Goal: Transaction & Acquisition: Purchase product/service

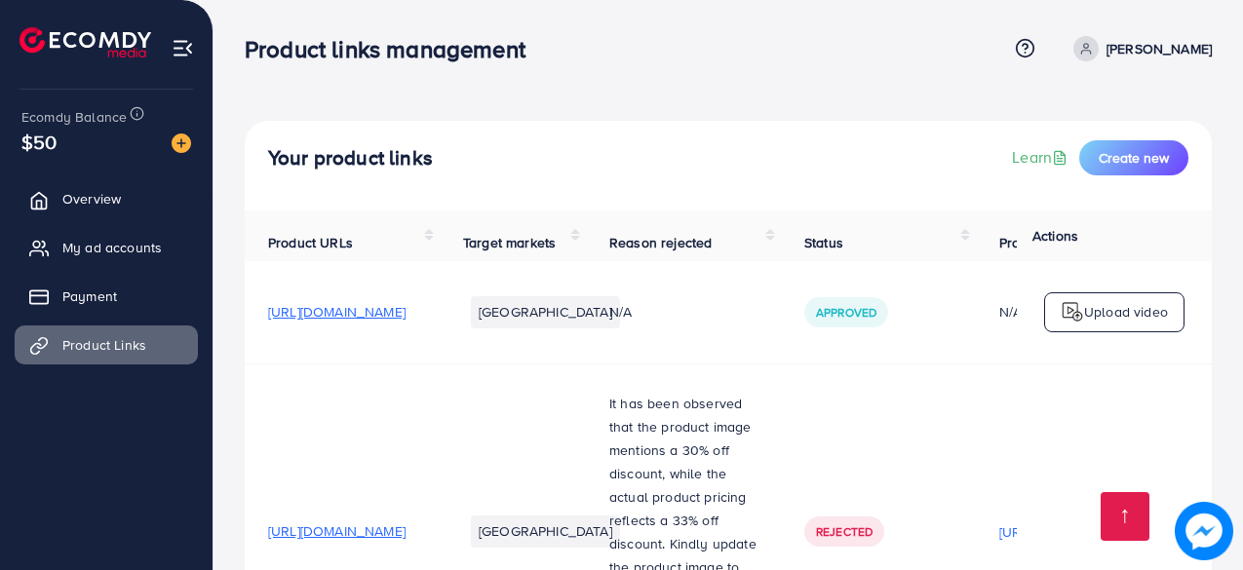
scroll to position [306, 0]
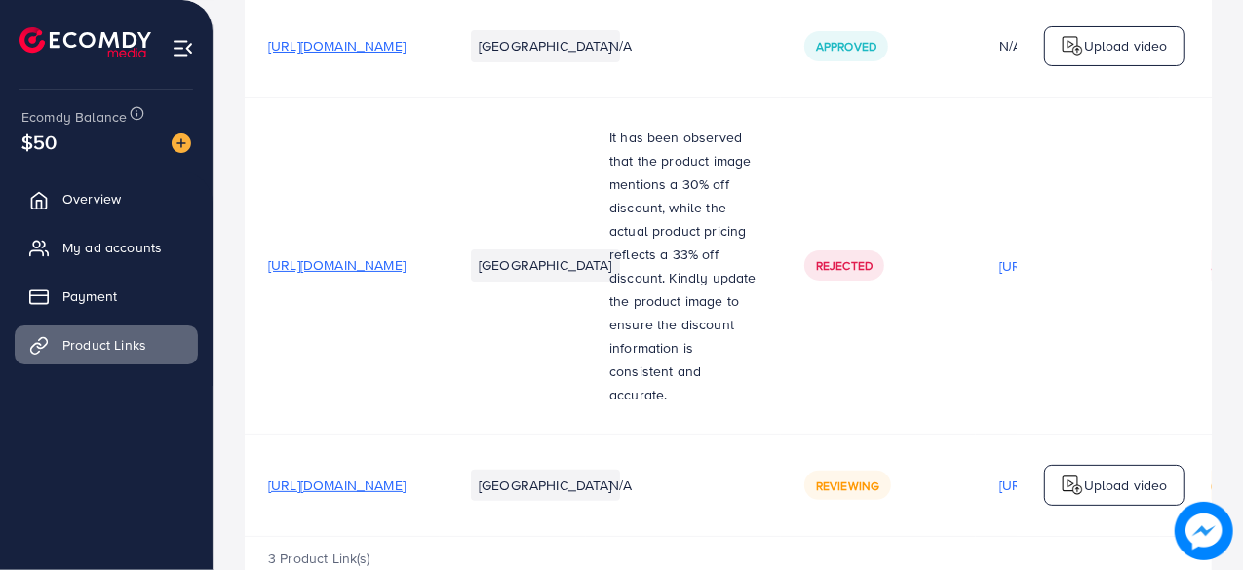
scroll to position [306, 0]
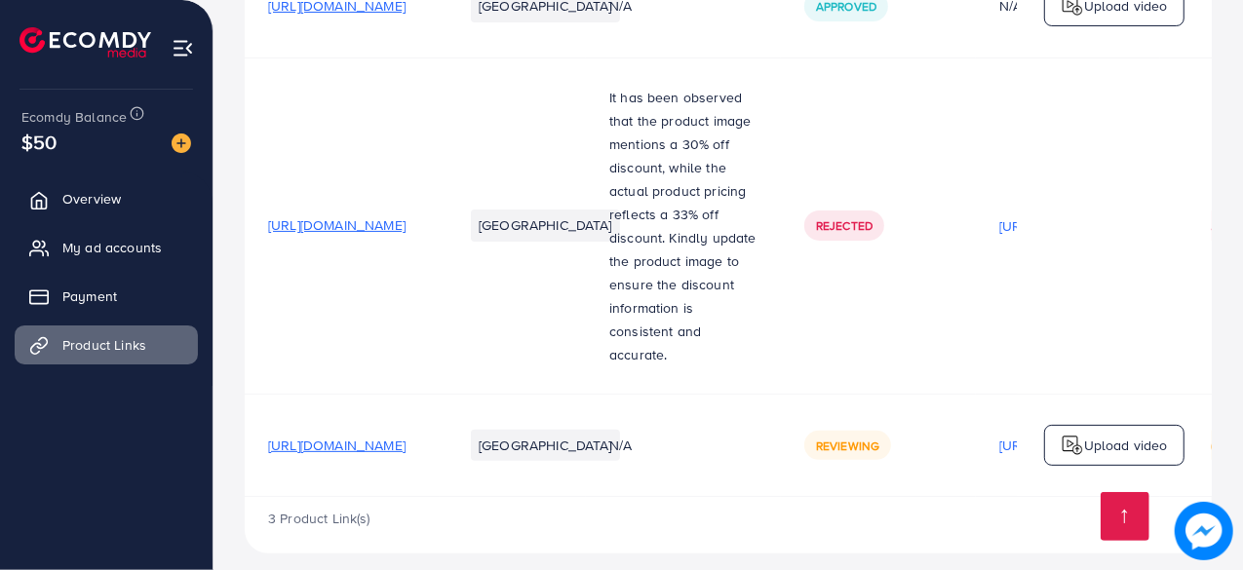
click at [586, 364] on td "[GEOGRAPHIC_DATA]" at bounding box center [513, 226] width 146 height 336
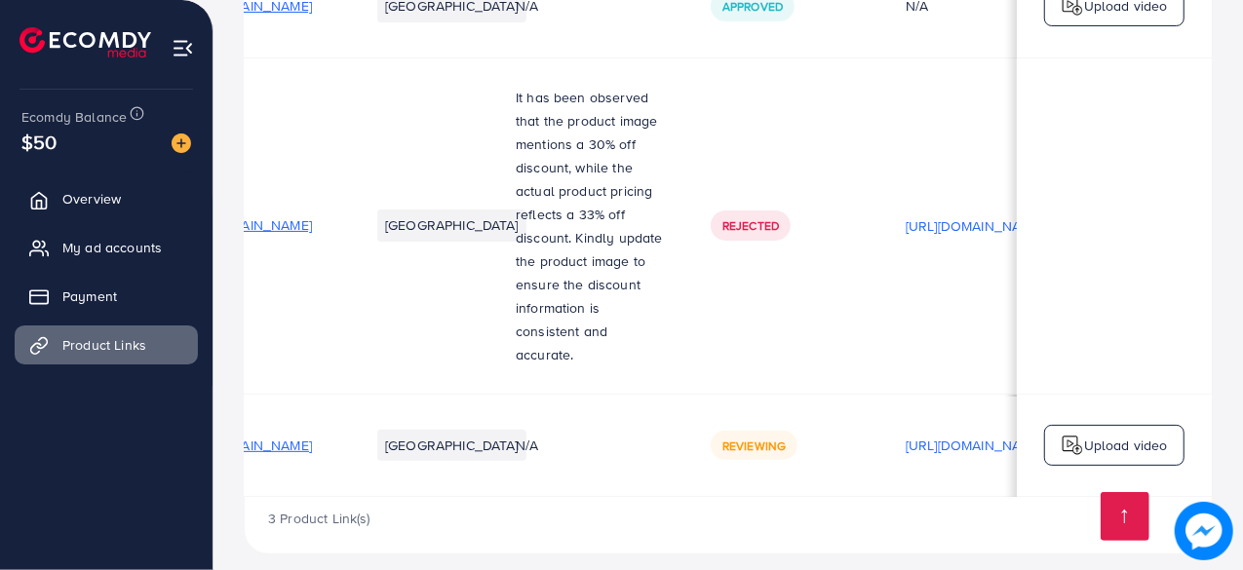
scroll to position [0, 0]
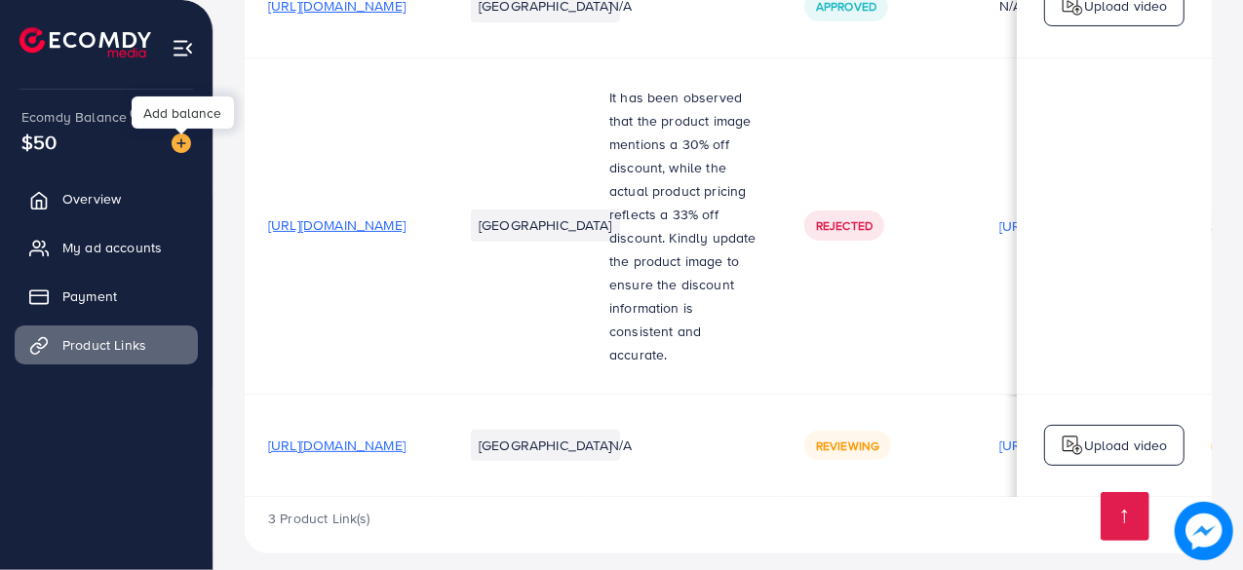
click at [181, 142] on img at bounding box center [181, 143] width 19 height 19
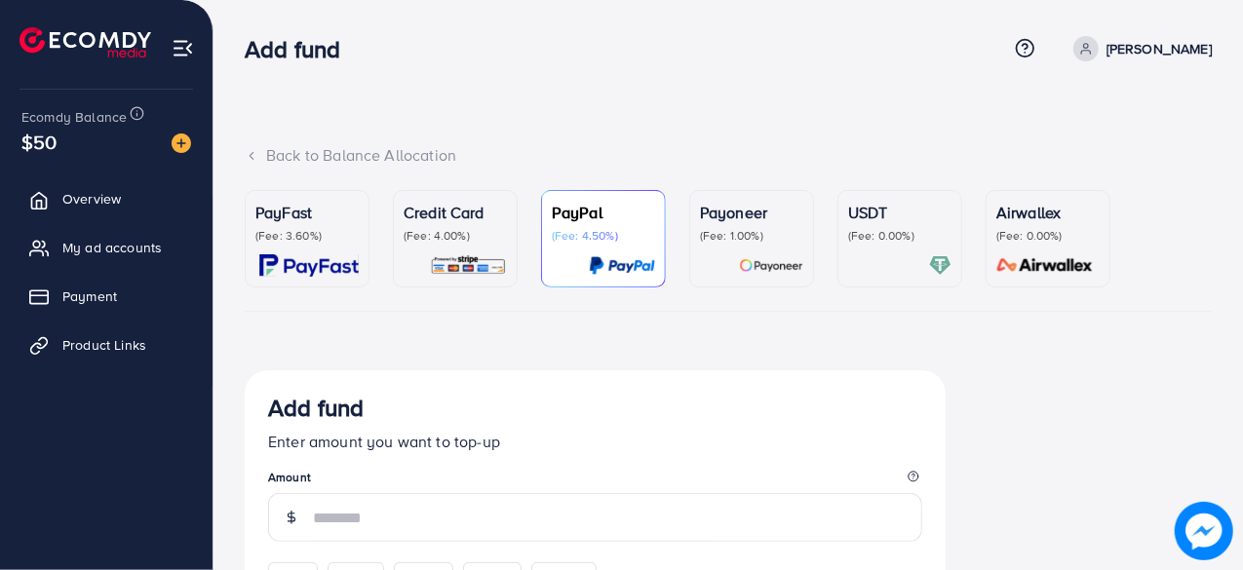
click at [320, 230] on p "(Fee: 3.60%)" at bounding box center [306, 236] width 103 height 16
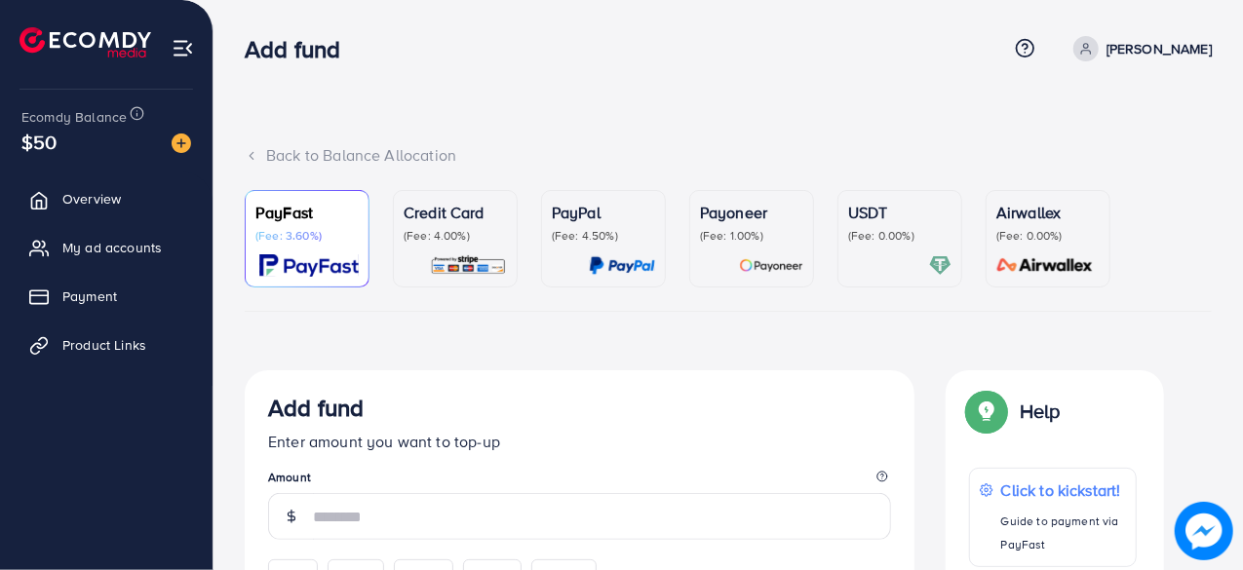
drag, startPoint x: 1241, startPoint y: 103, endPoint x: 1240, endPoint y: 153, distance: 49.7
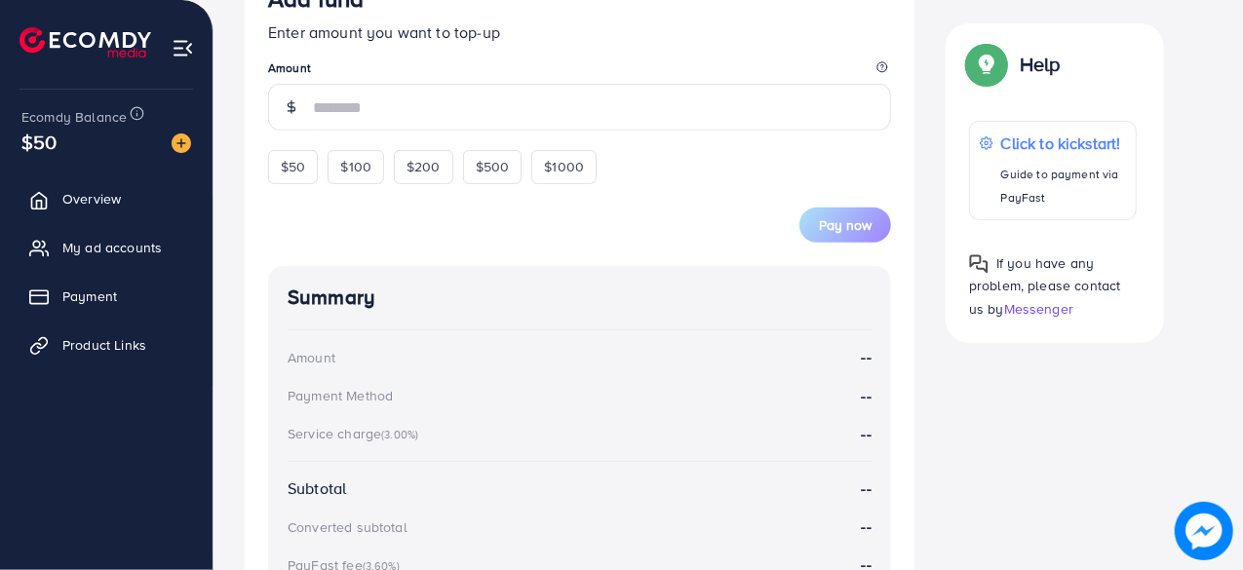
scroll to position [413, 0]
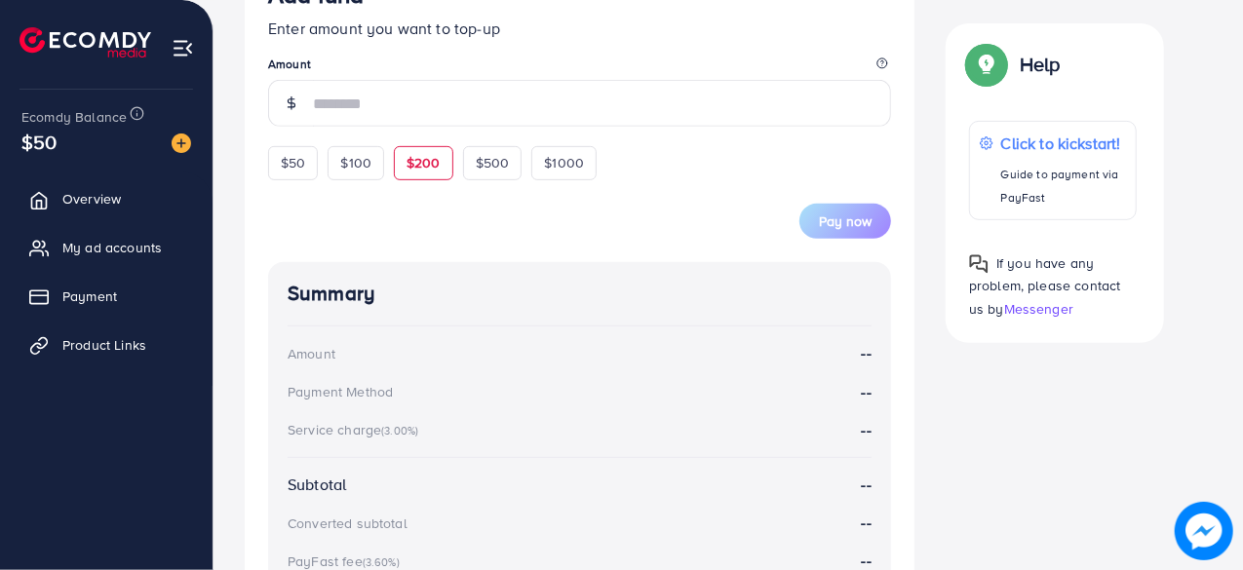
click at [417, 163] on span "$200" at bounding box center [423, 162] width 34 height 19
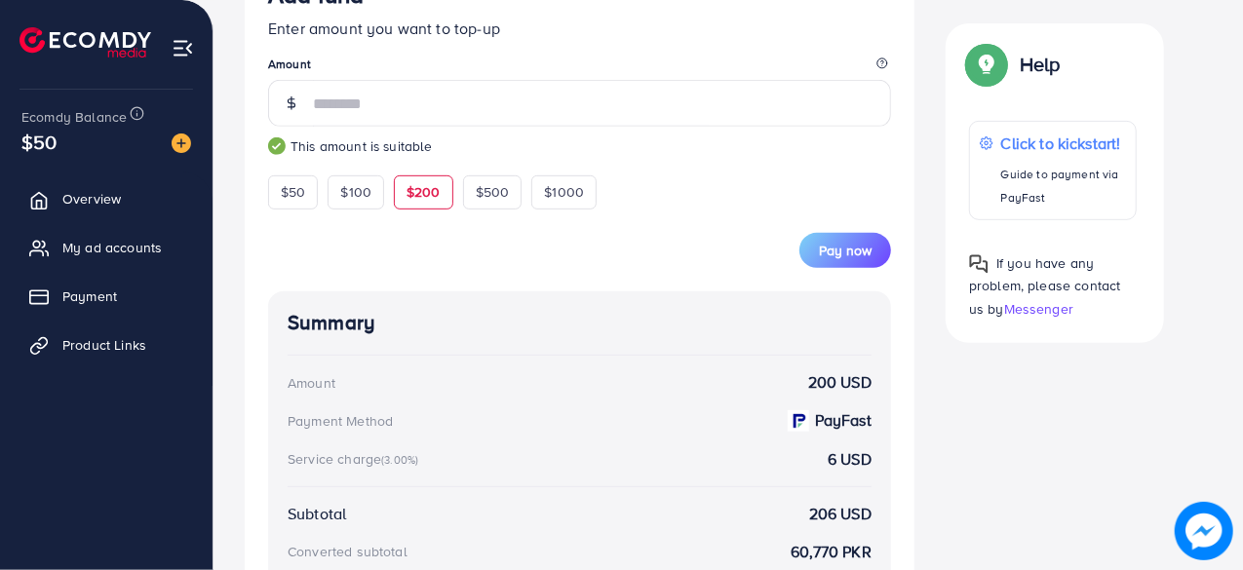
type input "***"
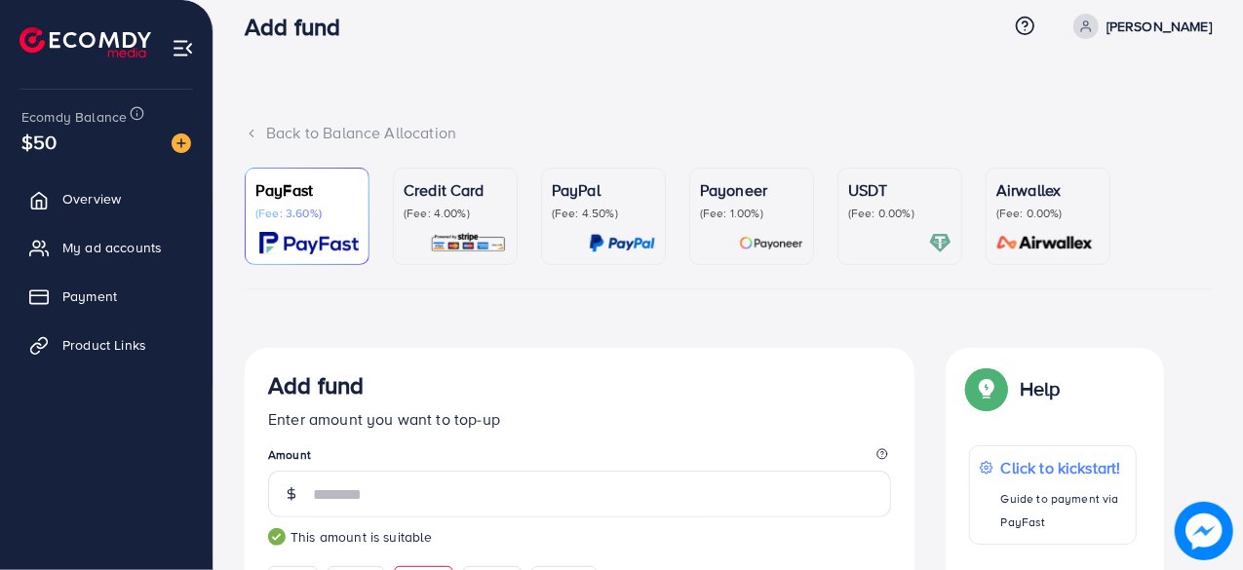
scroll to position [0, 0]
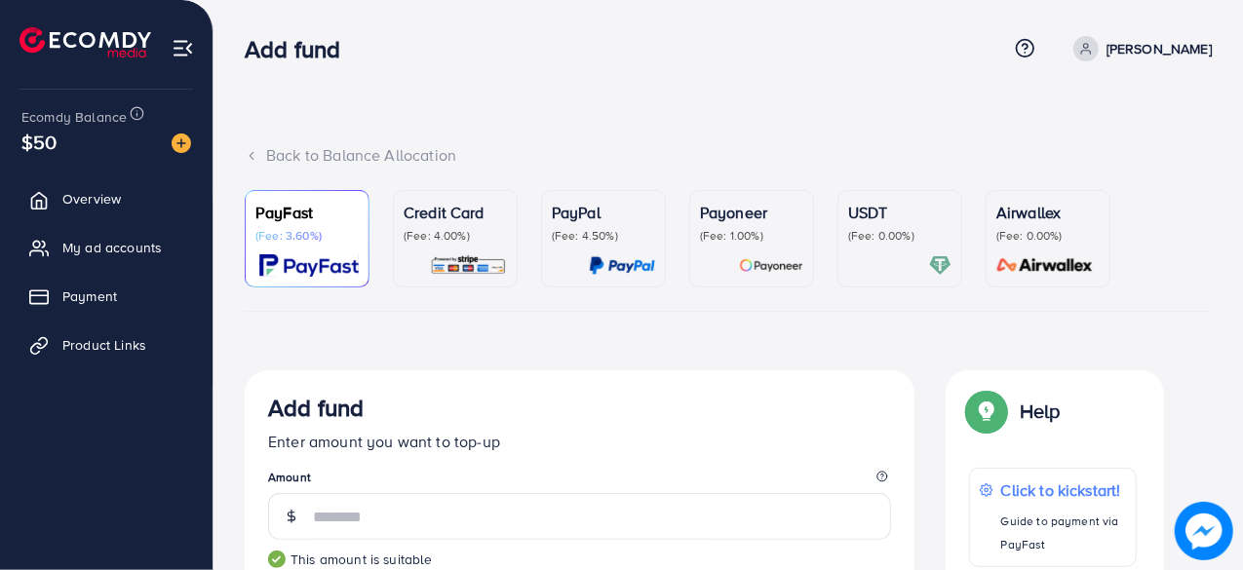
click at [473, 235] on p "(Fee: 4.00%)" at bounding box center [455, 236] width 103 height 16
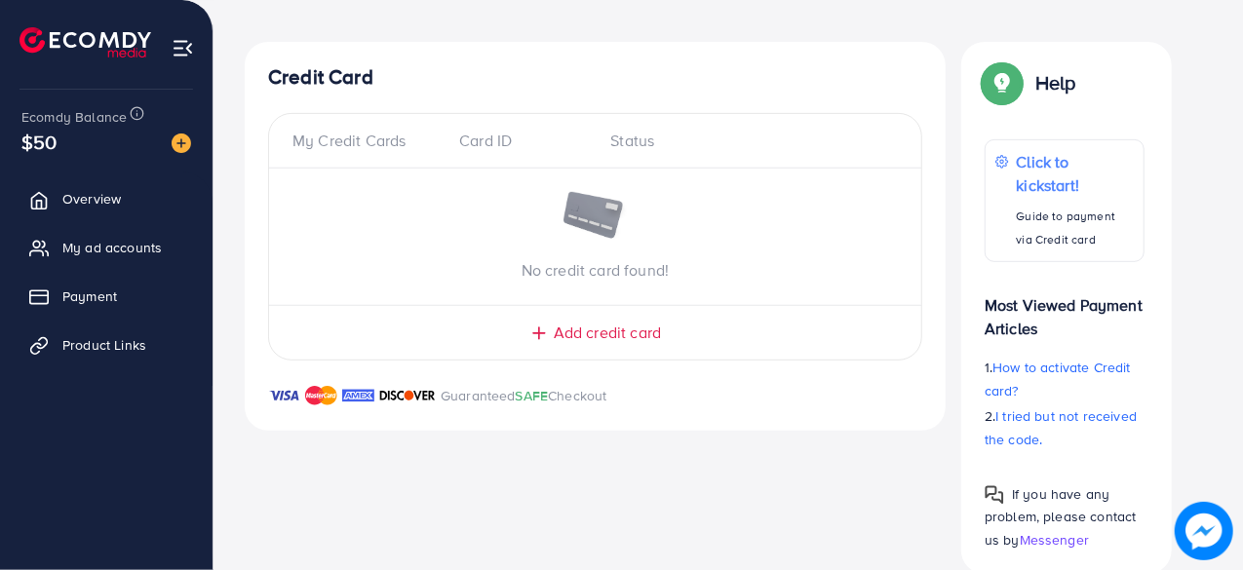
scroll to position [333, 0]
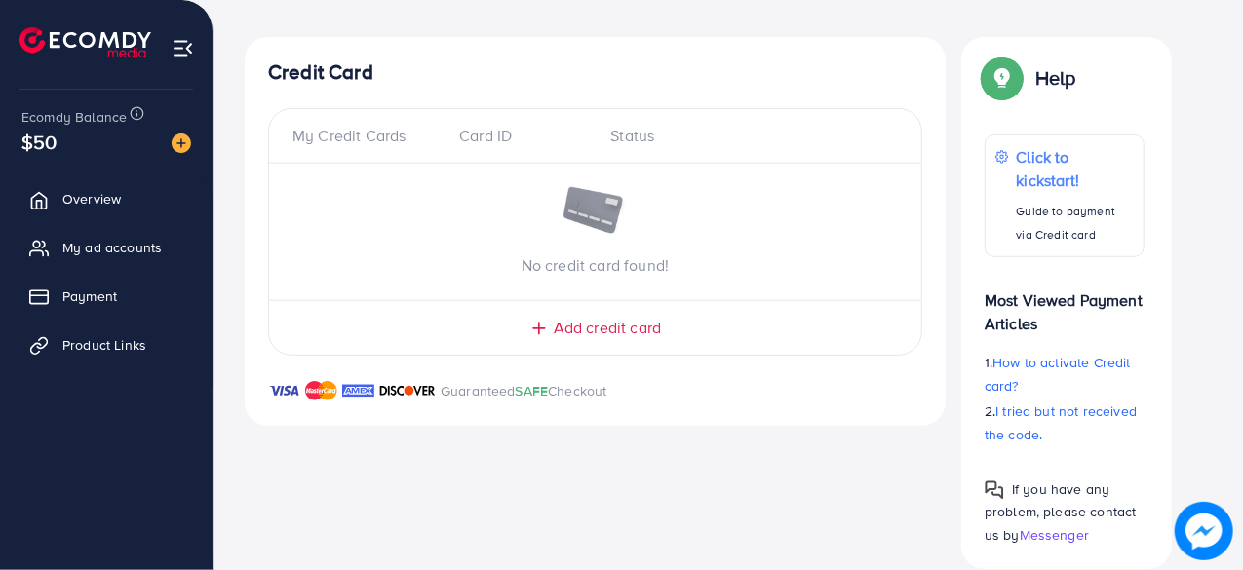
click at [629, 319] on span "Add credit card" at bounding box center [607, 328] width 107 height 22
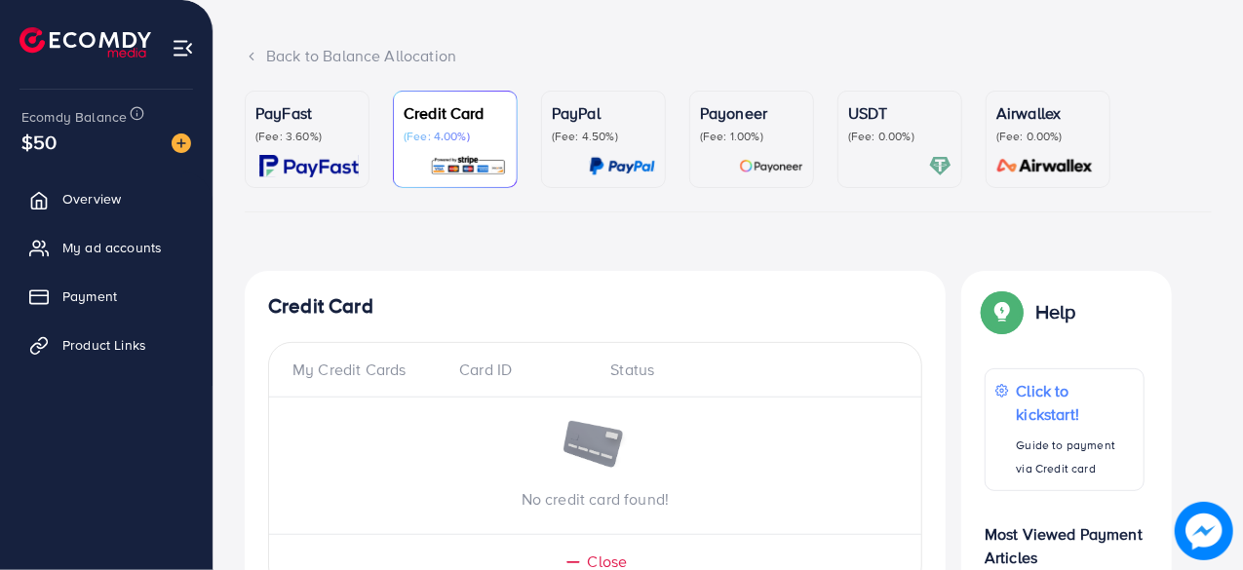
scroll to position [88, 0]
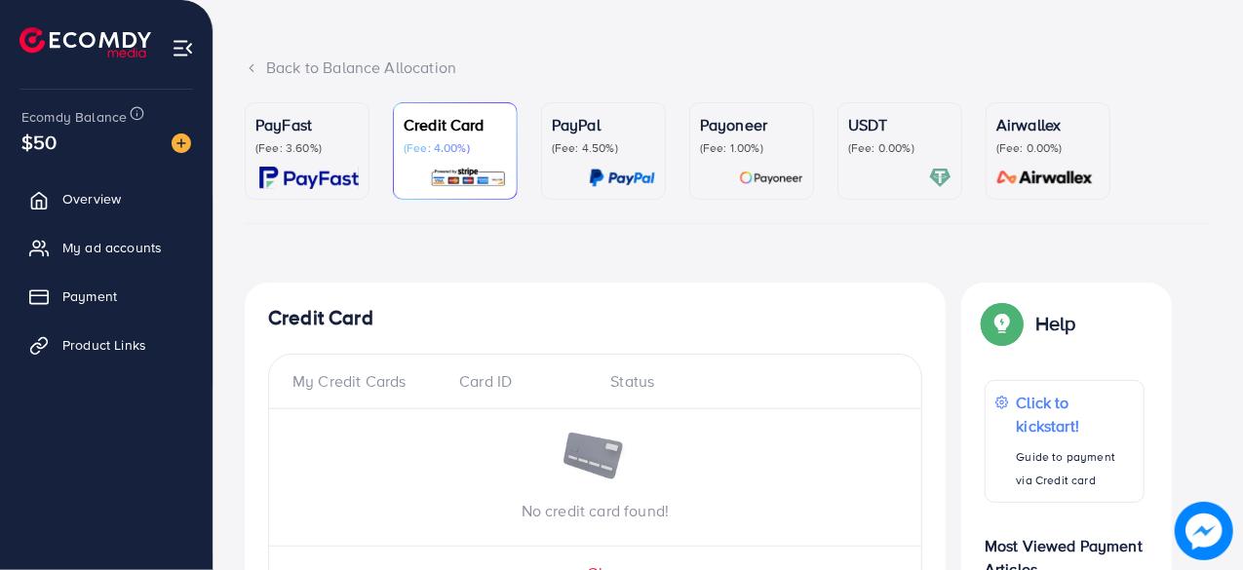
click at [892, 137] on div "USDT (Fee: 0.00%)" at bounding box center [899, 134] width 103 height 43
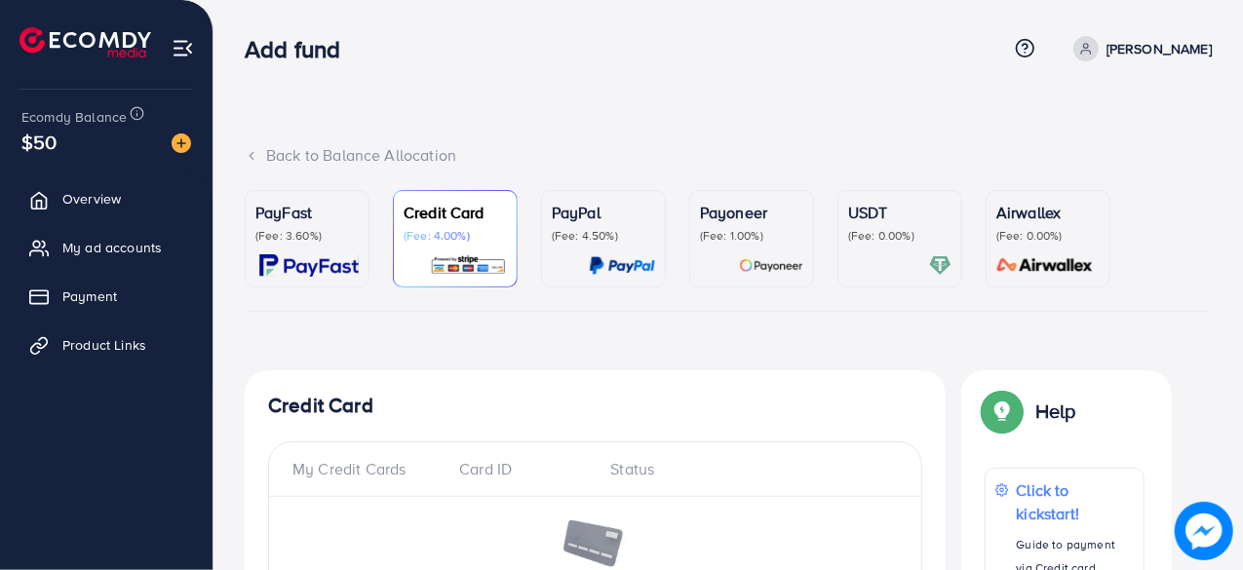
click at [865, 231] on p "(Fee: 0.00%)" at bounding box center [899, 236] width 103 height 16
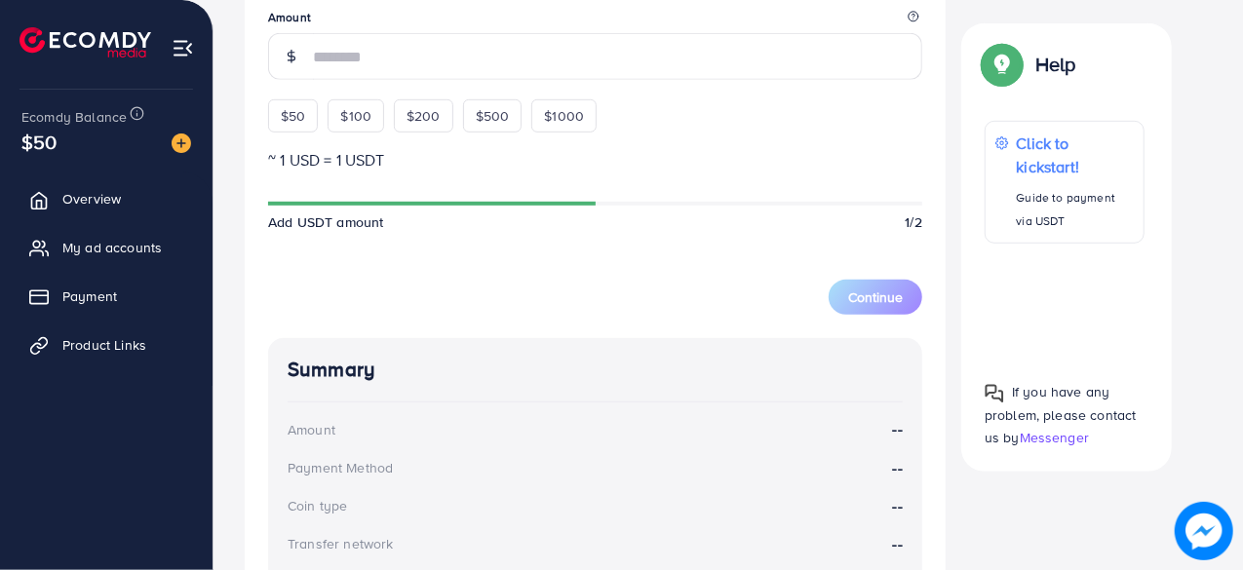
scroll to position [600, 0]
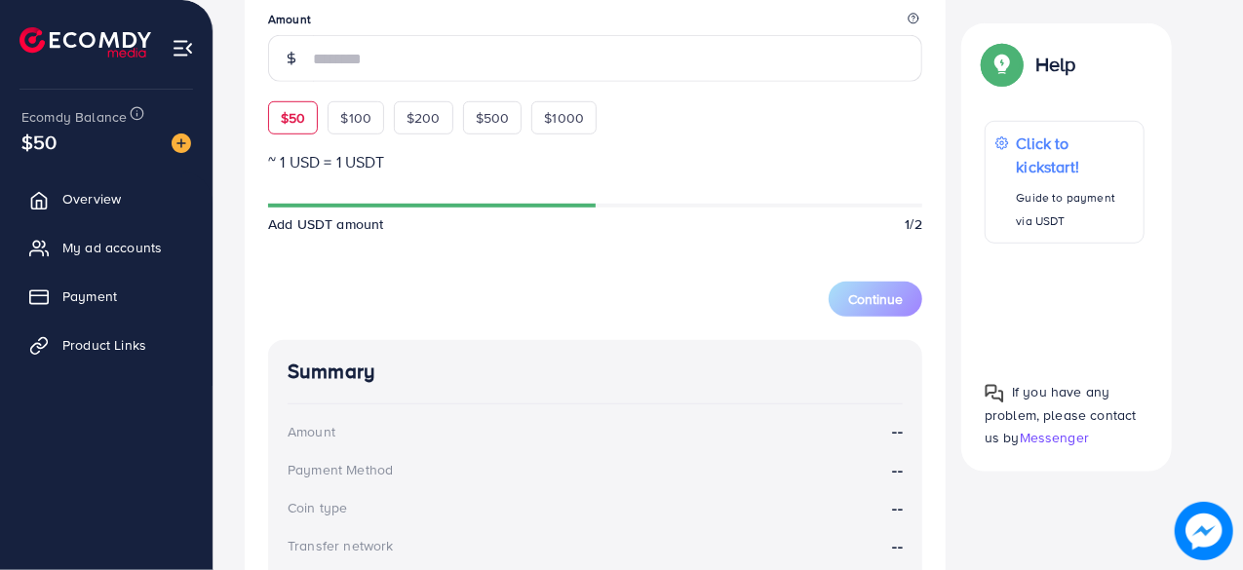
click at [302, 108] on span "$50" at bounding box center [293, 117] width 24 height 19
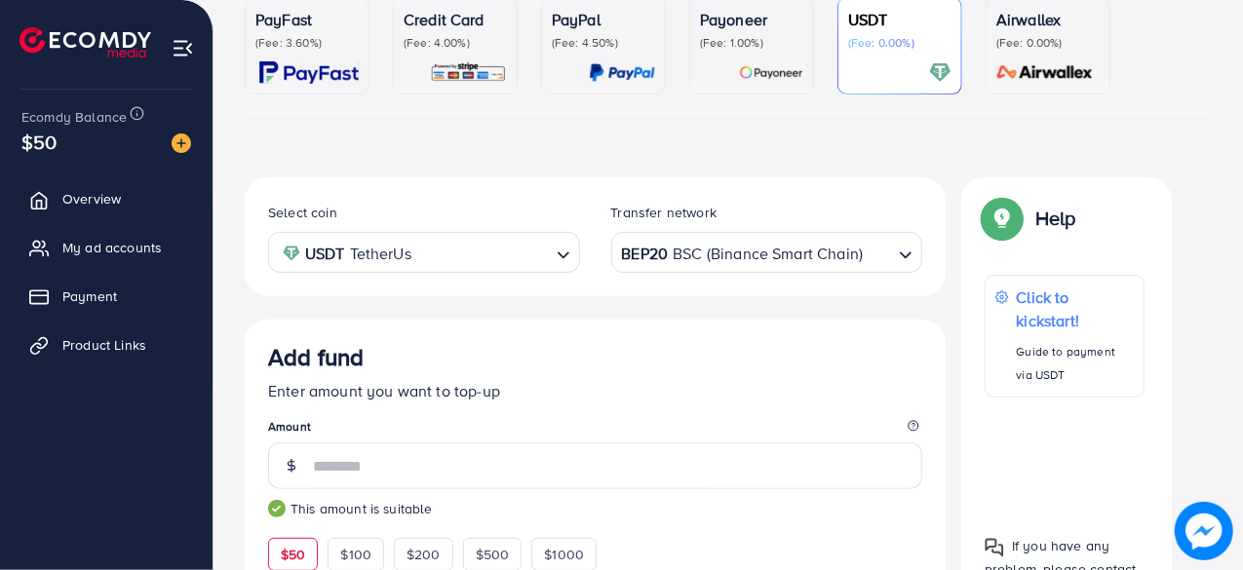
scroll to position [179, 0]
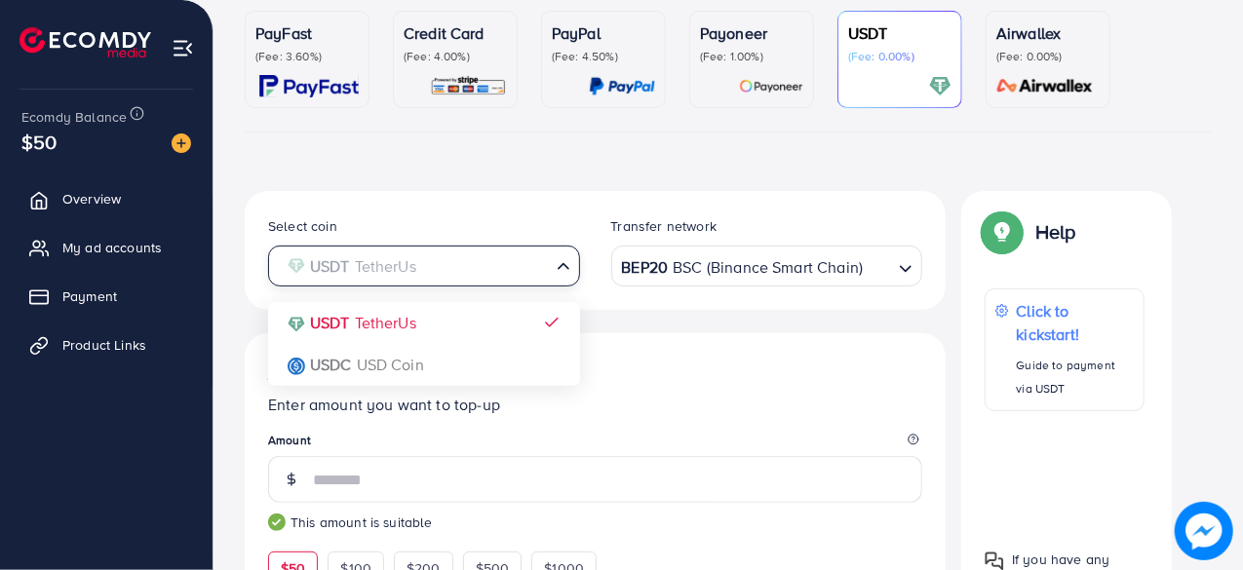
click at [447, 264] on input "Search for option" at bounding box center [413, 266] width 272 height 30
click at [667, 266] on div "BEP20 BSC (Binance Smart Chain)" at bounding box center [756, 265] width 276 height 34
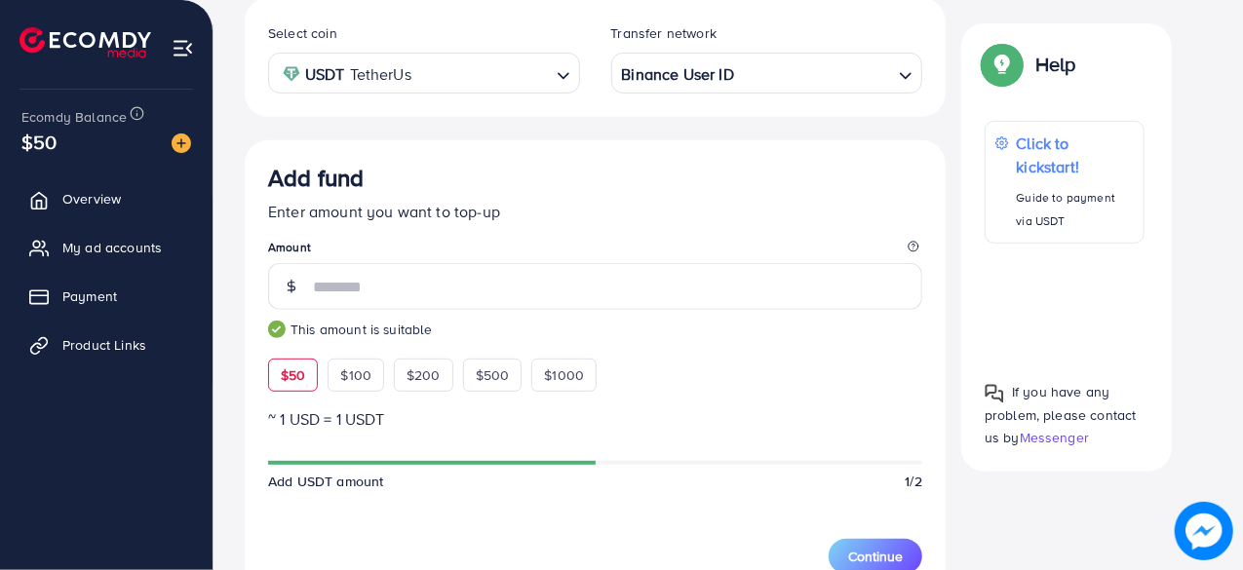
scroll to position [368, 0]
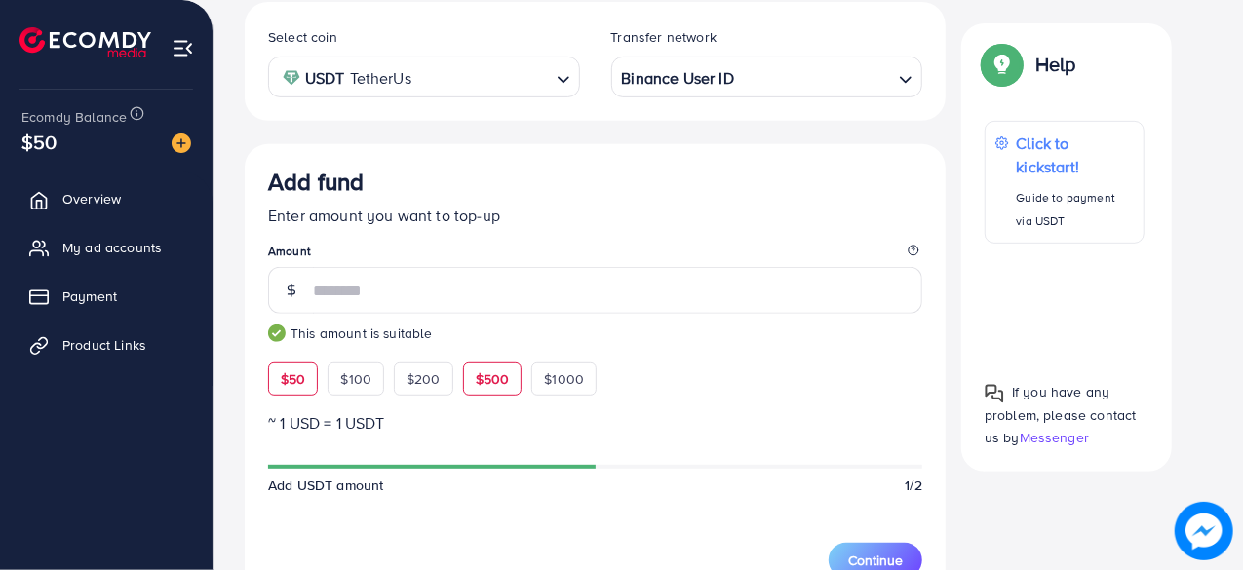
click at [491, 371] on span "$500" at bounding box center [493, 378] width 34 height 19
click at [558, 376] on span "$1000" at bounding box center [564, 378] width 40 height 19
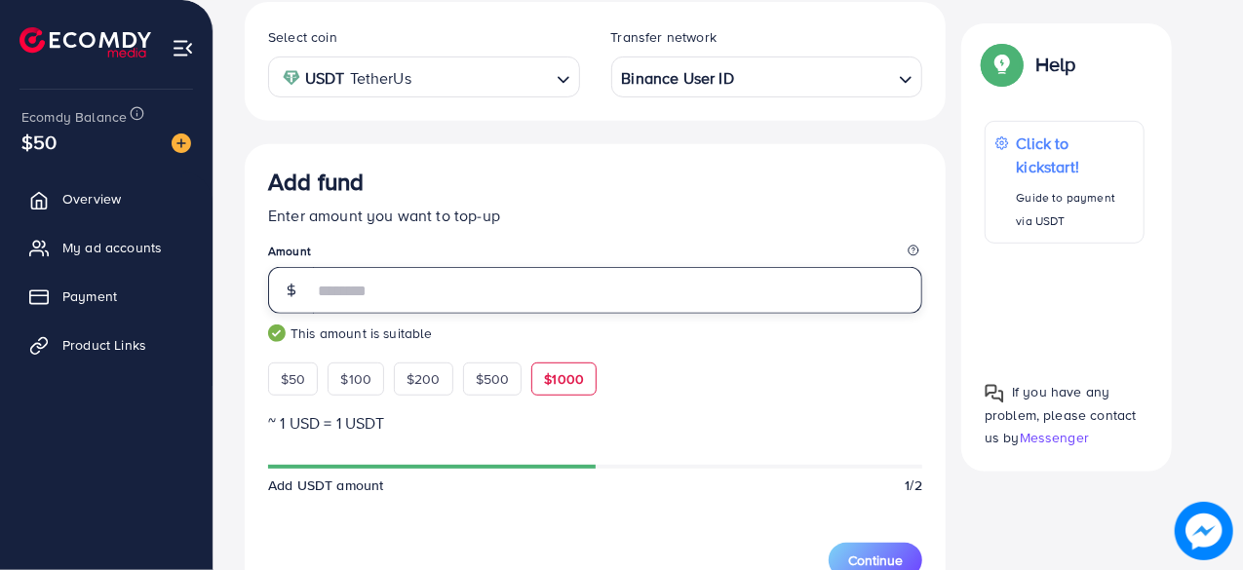
click at [501, 283] on input "****" at bounding box center [617, 290] width 609 height 47
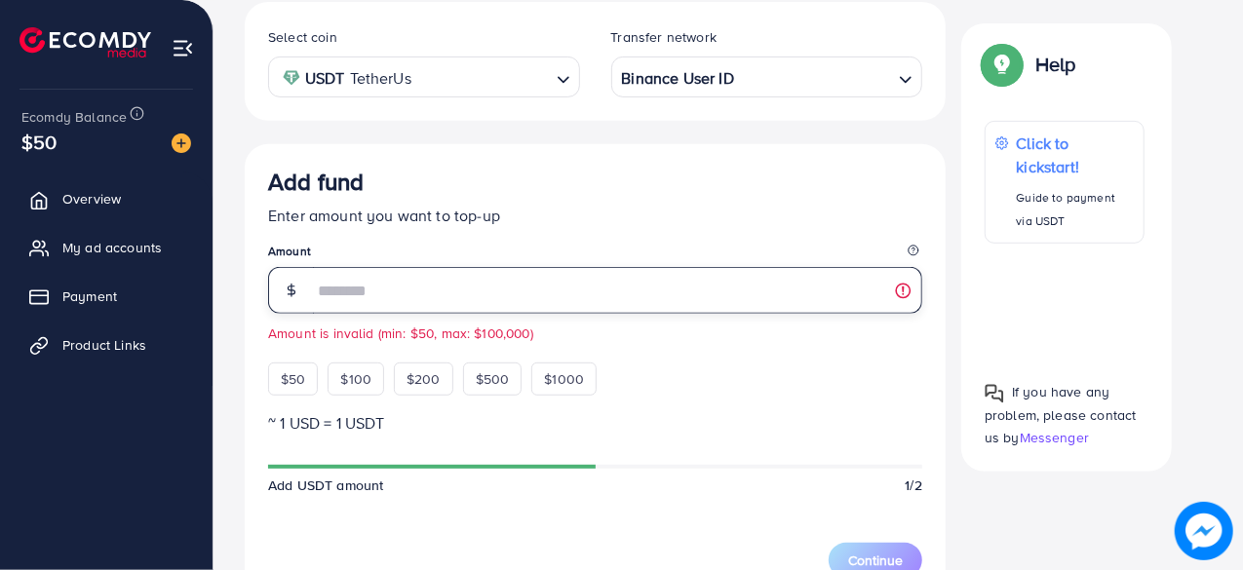
type input "*"
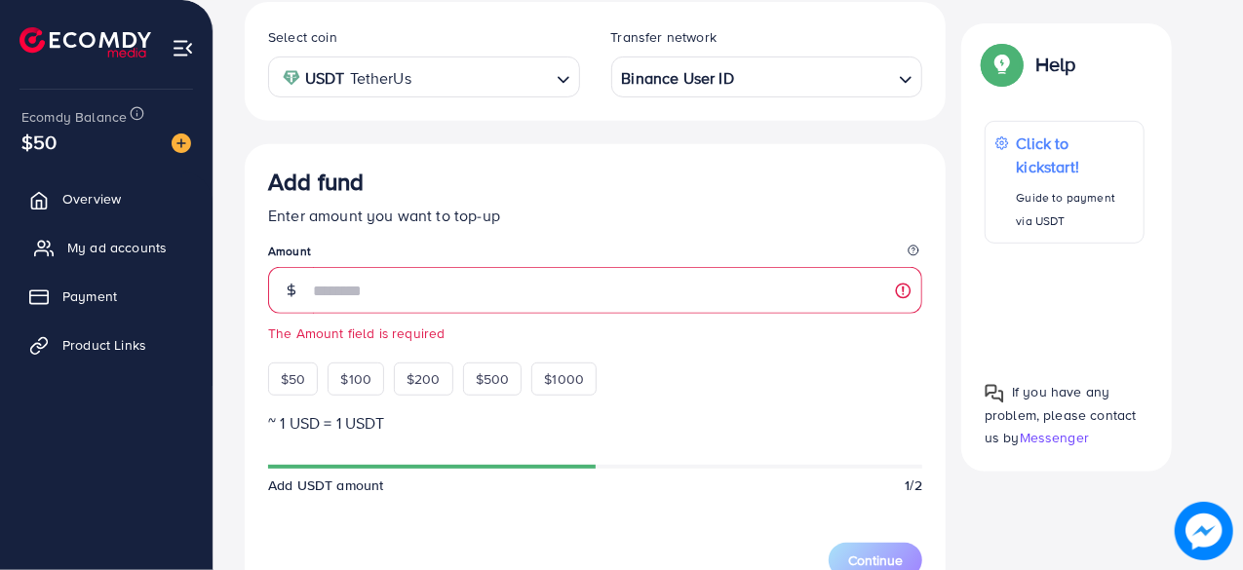
click at [101, 241] on span "My ad accounts" at bounding box center [116, 247] width 99 height 19
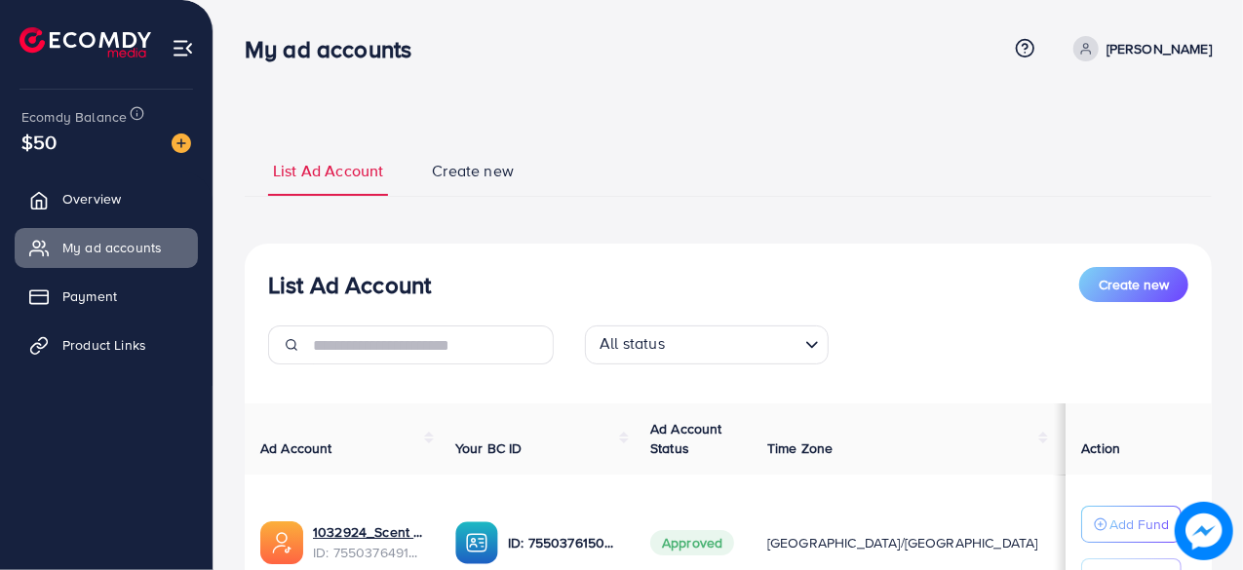
click at [797, 128] on div "List Ad Account Create new List Ad Account Create new All status Loading... Ad …" at bounding box center [728, 421] width 967 height 600
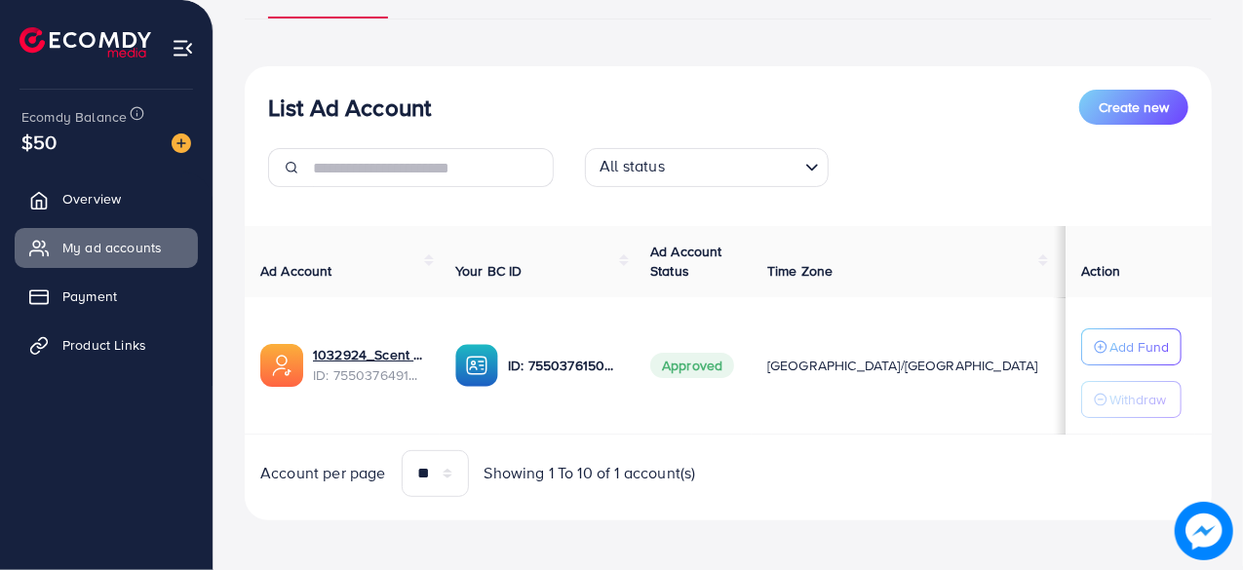
scroll to position [179, 0]
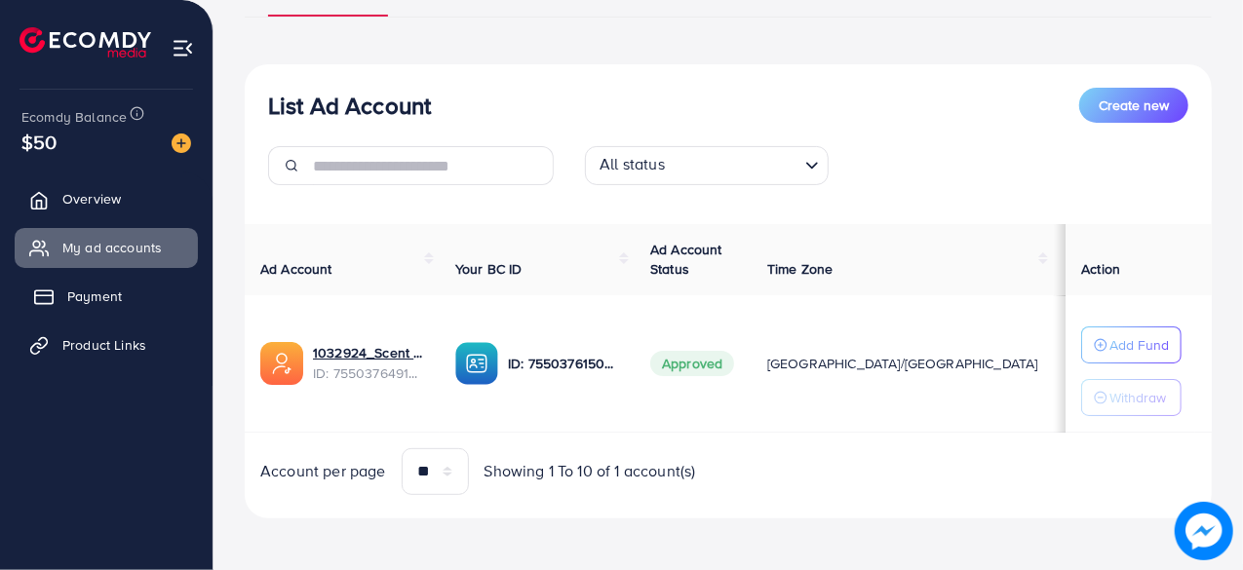
click at [105, 293] on span "Payment" at bounding box center [94, 296] width 55 height 19
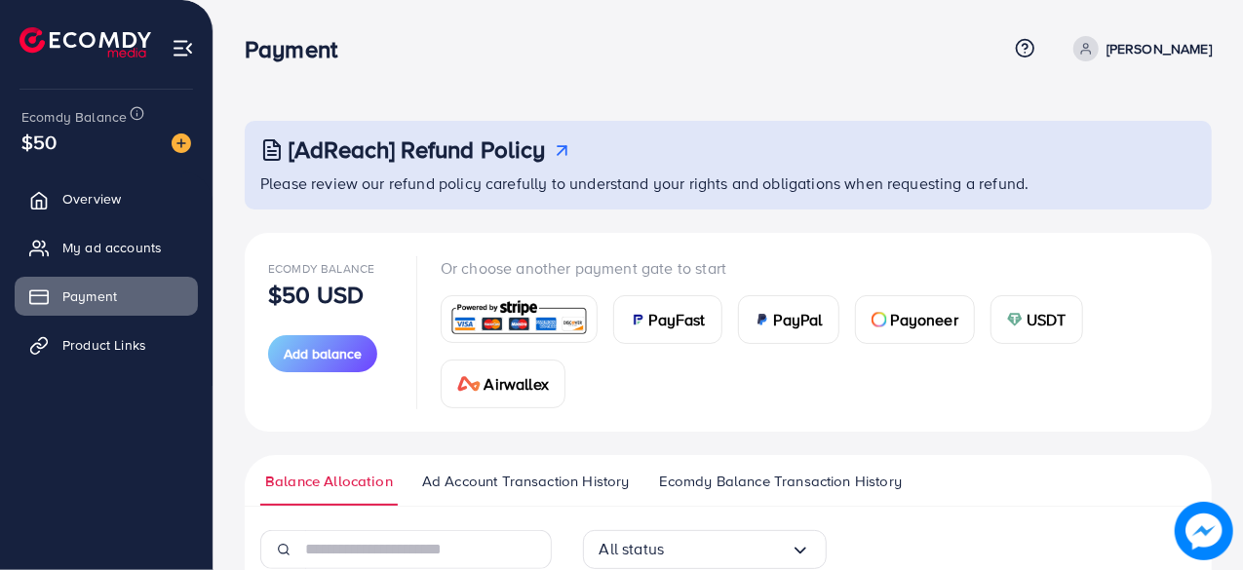
click at [1043, 115] on div "[AdReach] Refund Policy Please review our refund policy carefully to understand…" at bounding box center [727, 439] width 1029 height 878
click at [112, 336] on span "Product Links" at bounding box center [109, 344] width 84 height 19
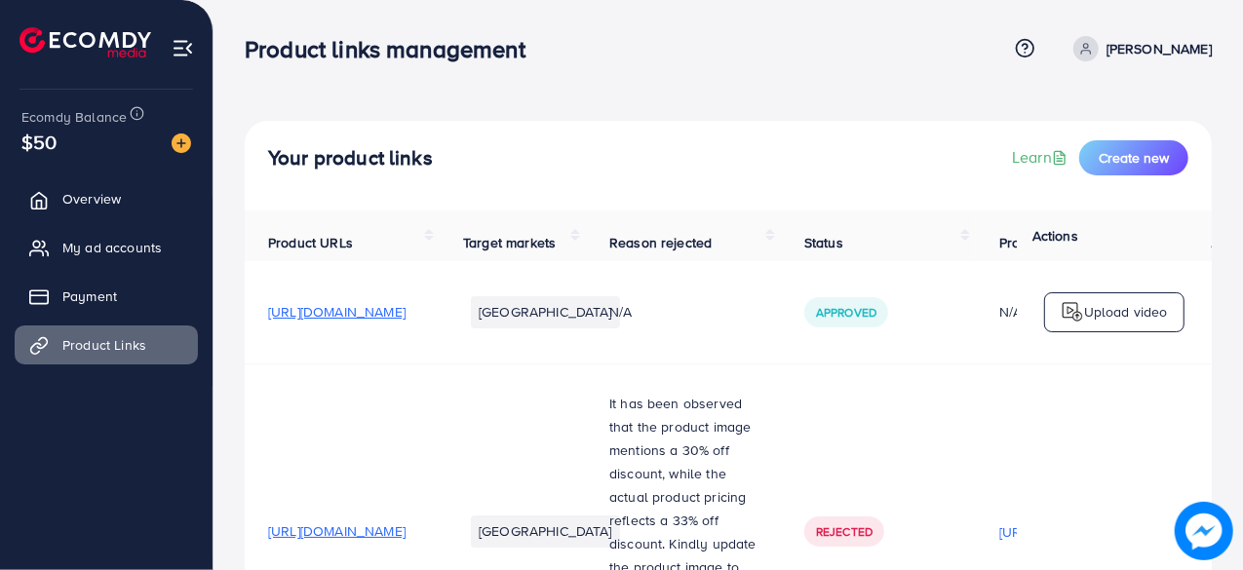
click at [908, 114] on div "Your product links Learn Create new Product URLs Target markets Reason rejected…" at bounding box center [727, 445] width 1029 height 891
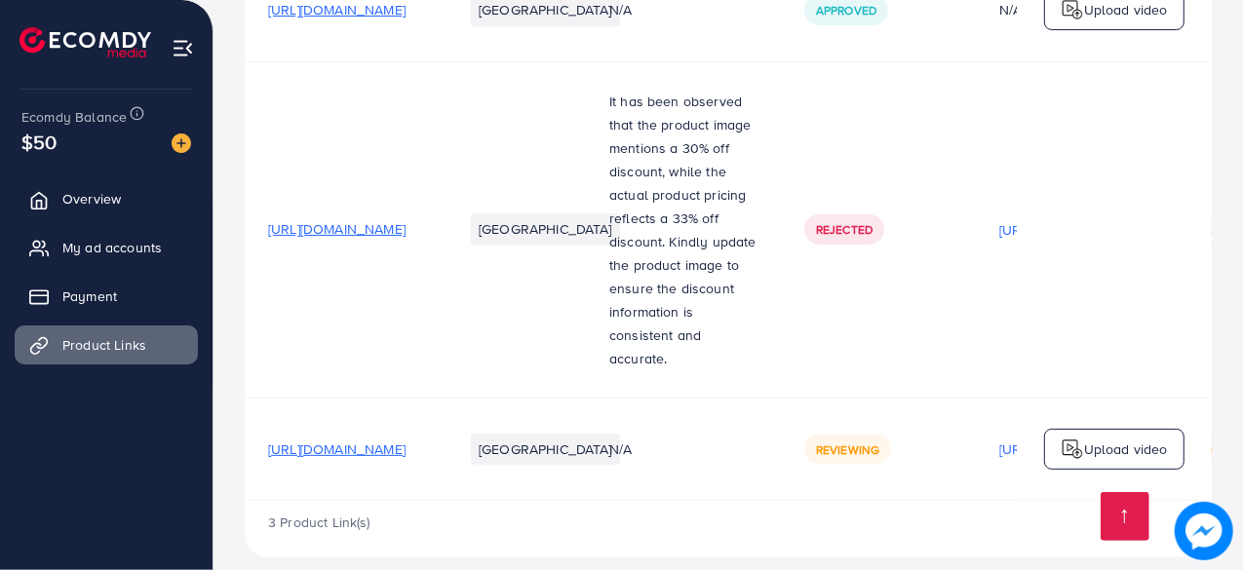
scroll to position [306, 0]
